Goal: Information Seeking & Learning: Check status

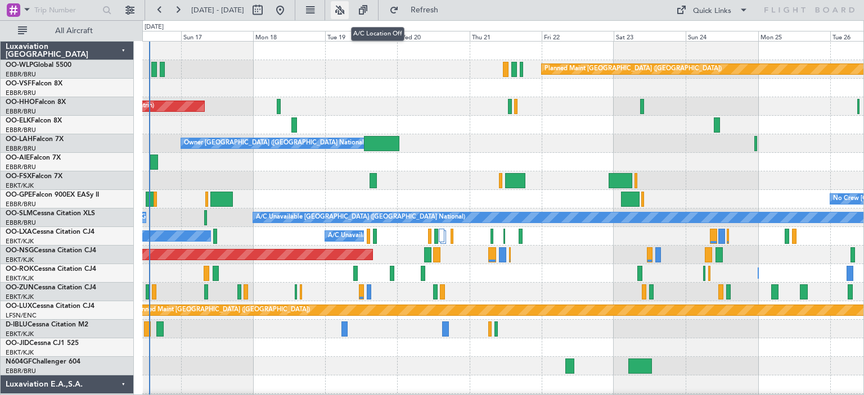
click at [349, 8] on button at bounding box center [340, 10] width 18 height 18
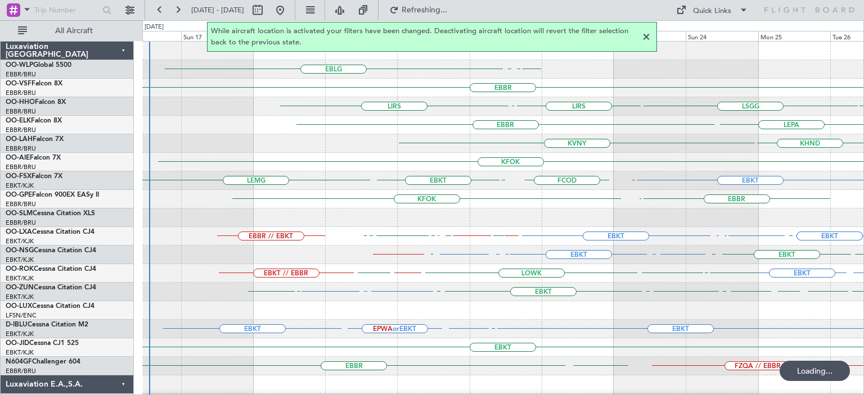
click at [644, 37] on div at bounding box center [645, 36] width 13 height 13
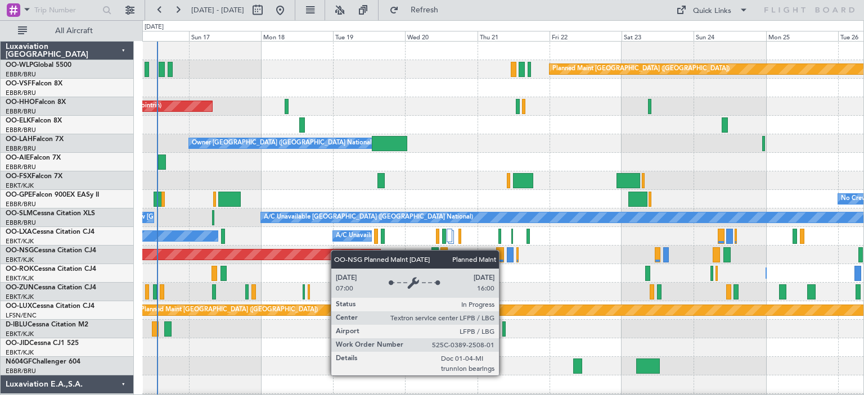
click at [308, 259] on div "Planned Maint [GEOGRAPHIC_DATA] ([GEOGRAPHIC_DATA]) AOG Maint Geneva ([GEOGRAPH…" at bounding box center [502, 376] width 721 height 668
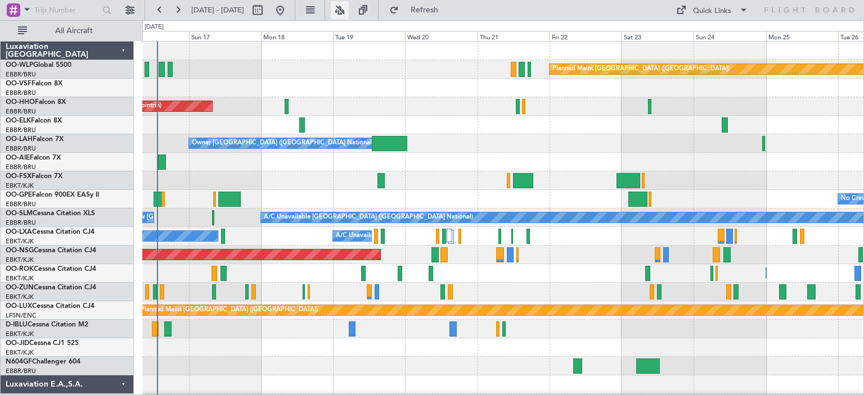
click at [349, 6] on button at bounding box center [340, 10] width 18 height 18
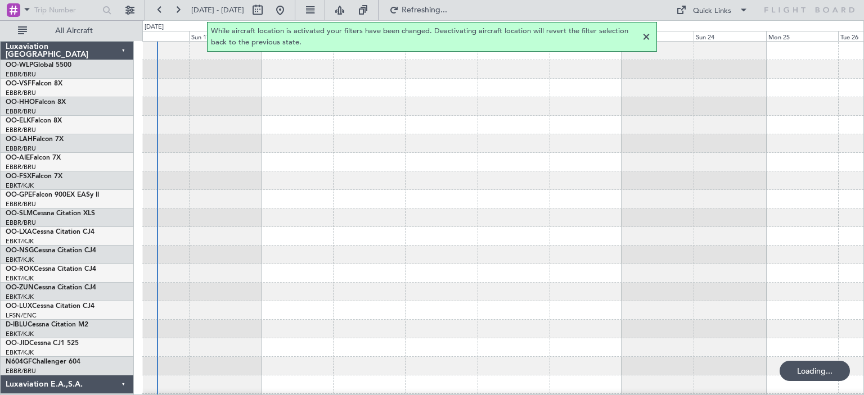
click at [644, 35] on div at bounding box center [645, 36] width 13 height 13
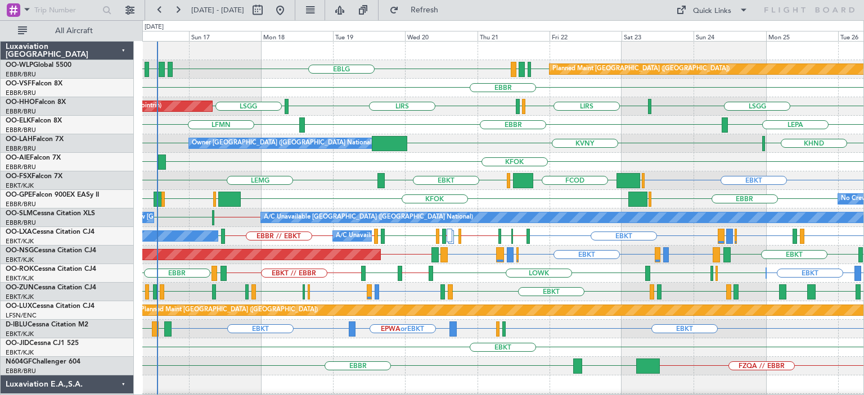
click at [232, 220] on div "EDLN // EBBR EBBR A/C Unavailable Brussels (Brussels National) No Crew Brussels…" at bounding box center [502, 218] width 721 height 19
